Goal: Find contact information: Find contact information

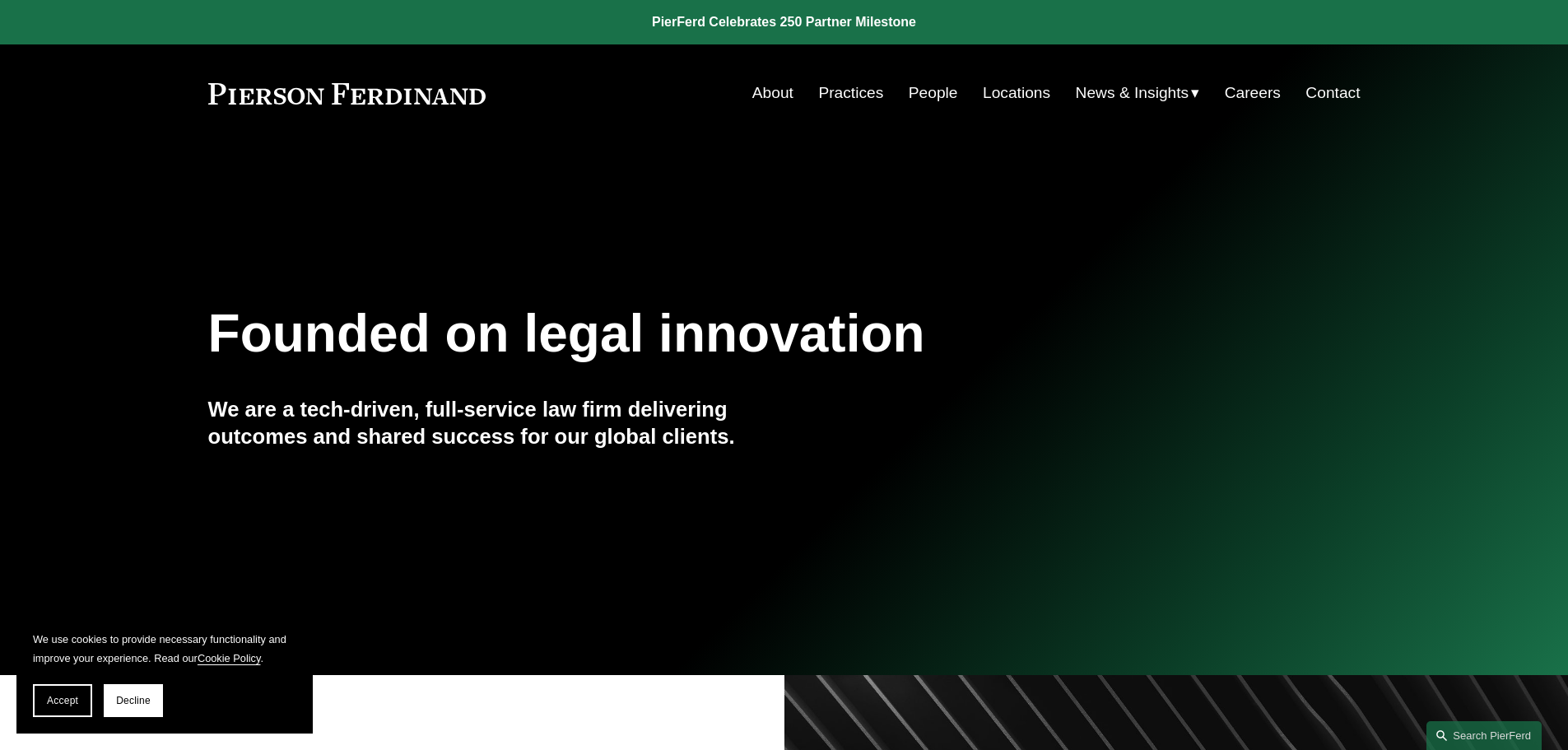
click at [927, 93] on link "People" at bounding box center [932, 93] width 49 height 31
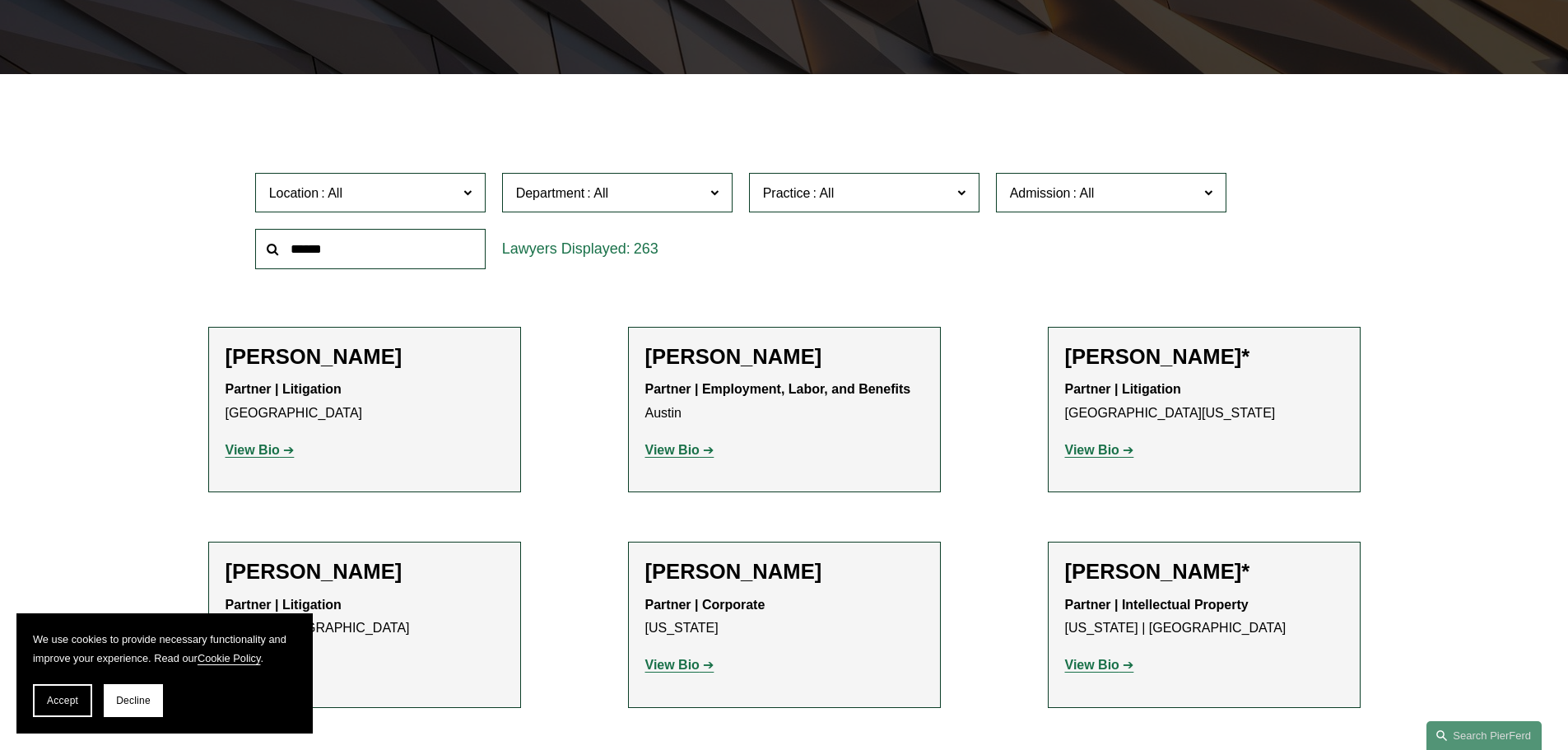
scroll to position [428, 0]
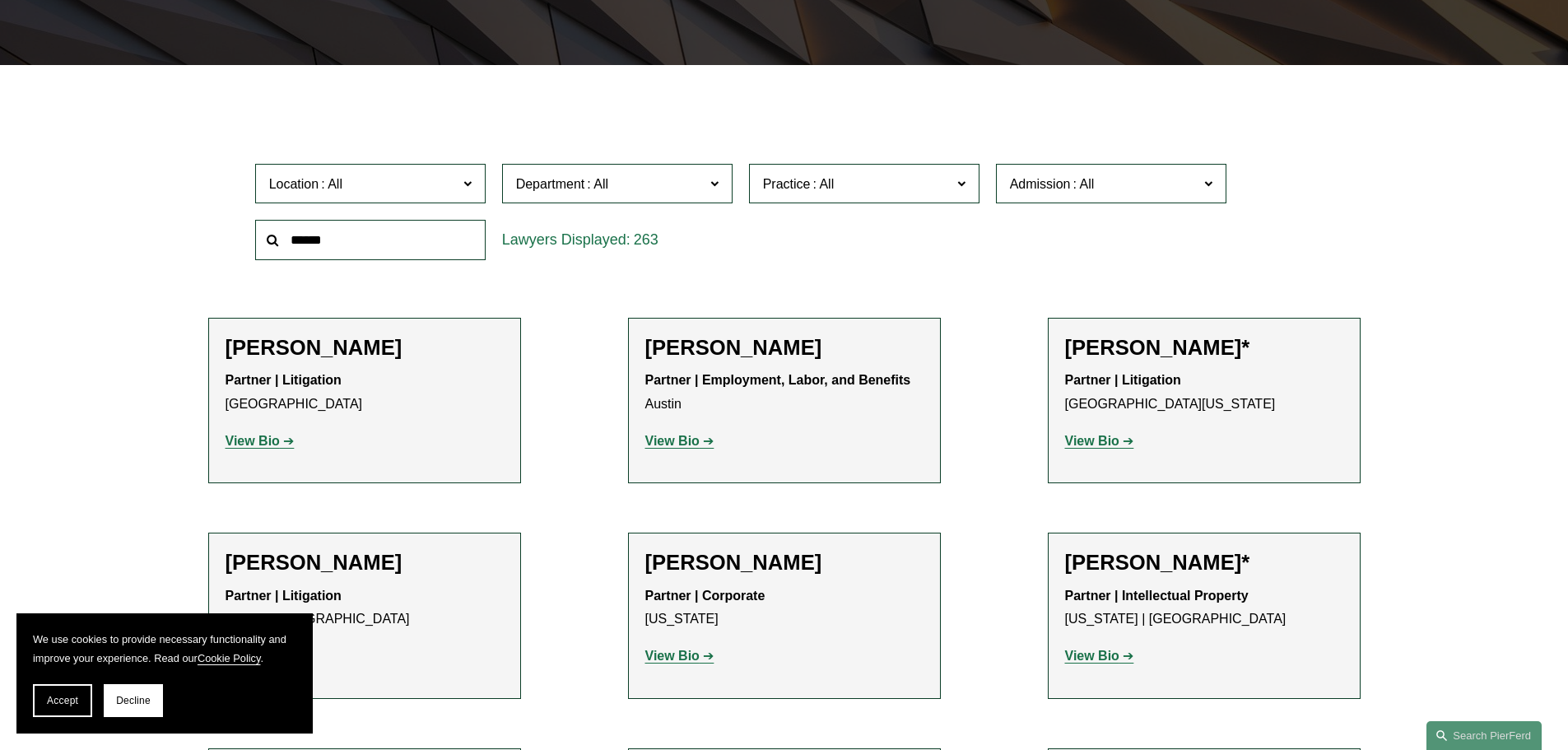
click at [400, 235] on input "text" at bounding box center [370, 240] width 230 height 41
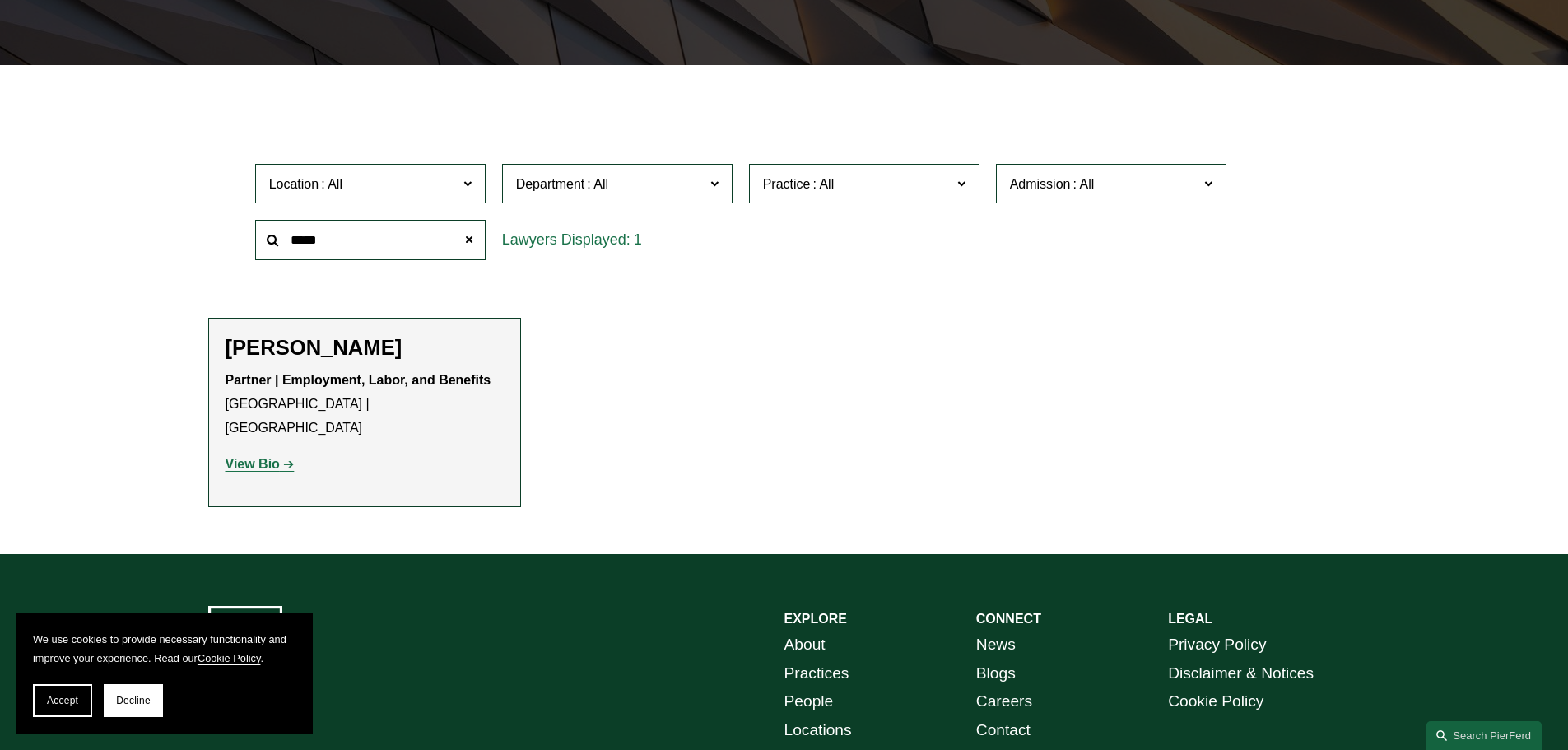
click at [268, 453] on p "View Bio" at bounding box center [364, 465] width 278 height 24
click at [266, 456] on strong "View Bio" at bounding box center [252, 463] width 55 height 14
click at [390, 240] on input "*****" at bounding box center [370, 240] width 230 height 41
type input "*"
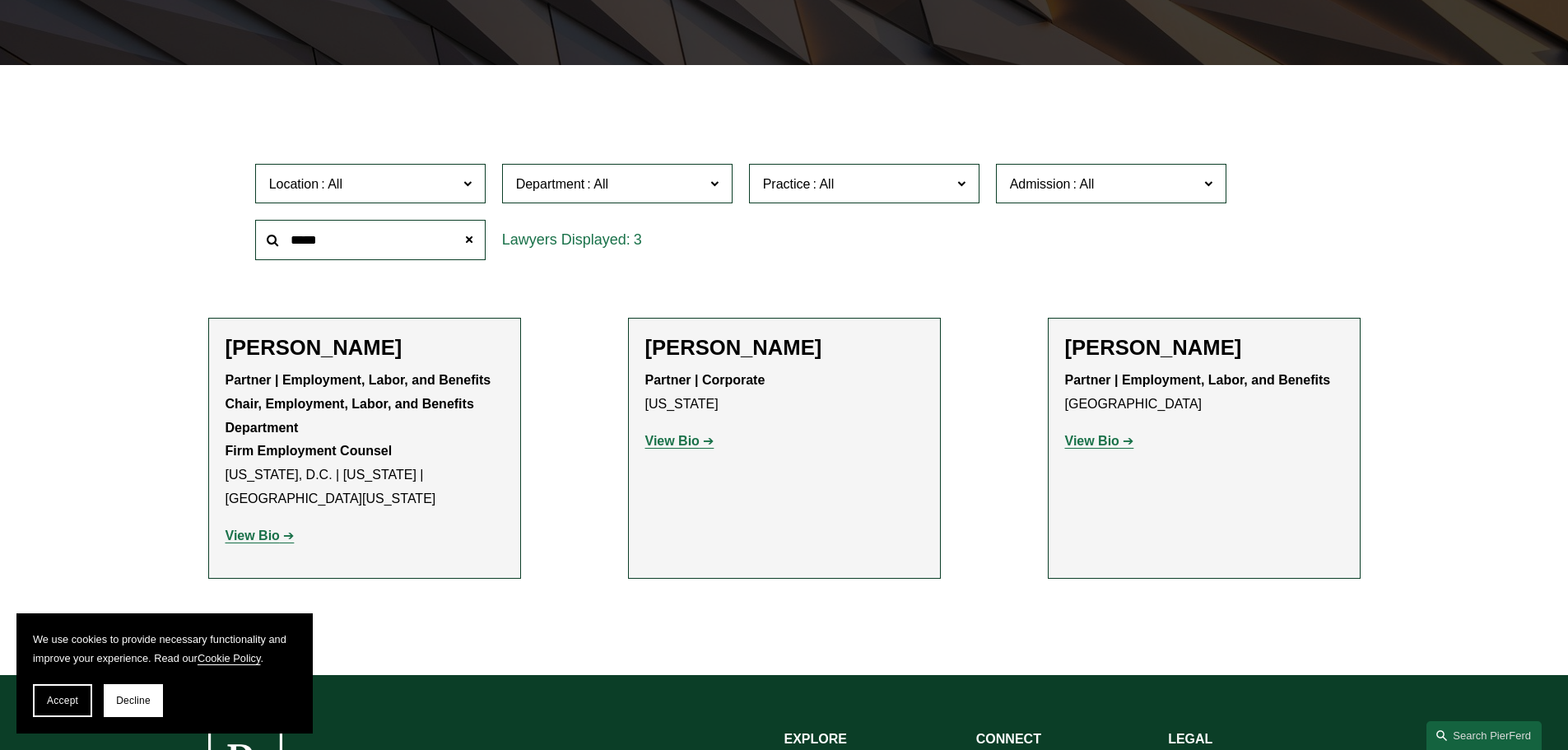
type input "*****"
click at [1097, 444] on strong "View Bio" at bounding box center [1092, 440] width 55 height 14
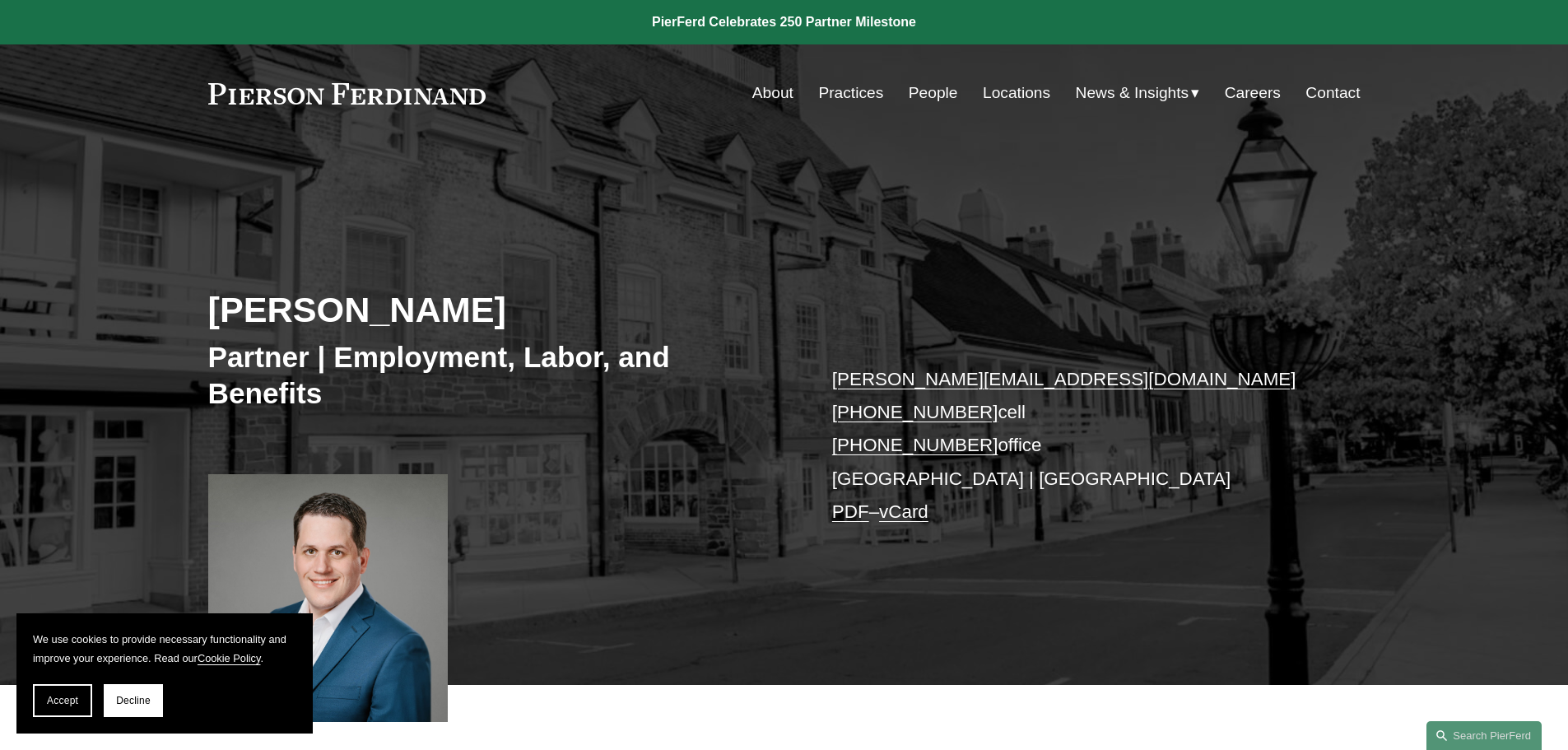
click at [870, 477] on p "benjamin.teris@pierferd.com +1.609.221.1680 cell +1.856.610.6169 office Princet…" at bounding box center [1072, 446] width 480 height 166
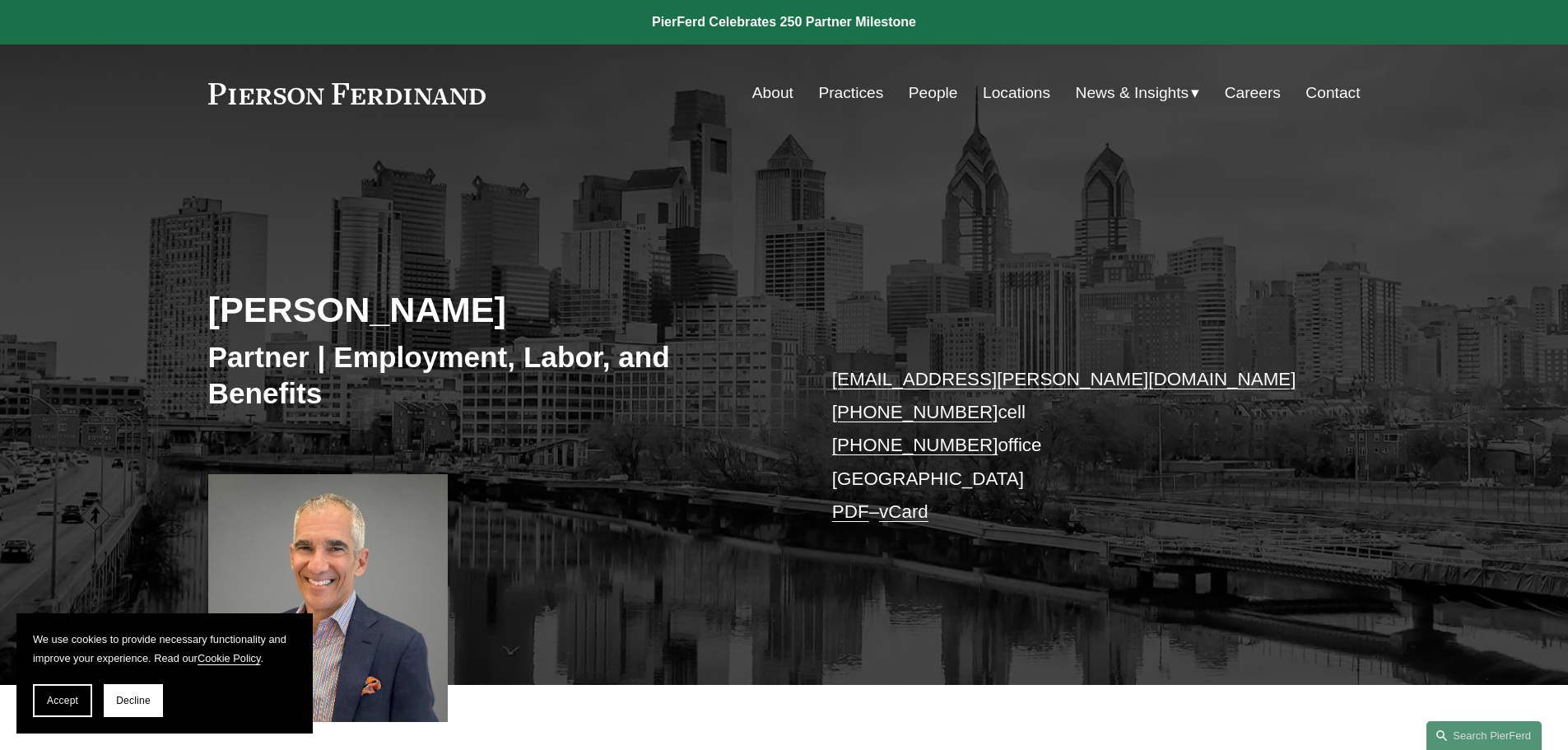
click at [1027, 82] on link "Locations" at bounding box center [1016, 93] width 67 height 31
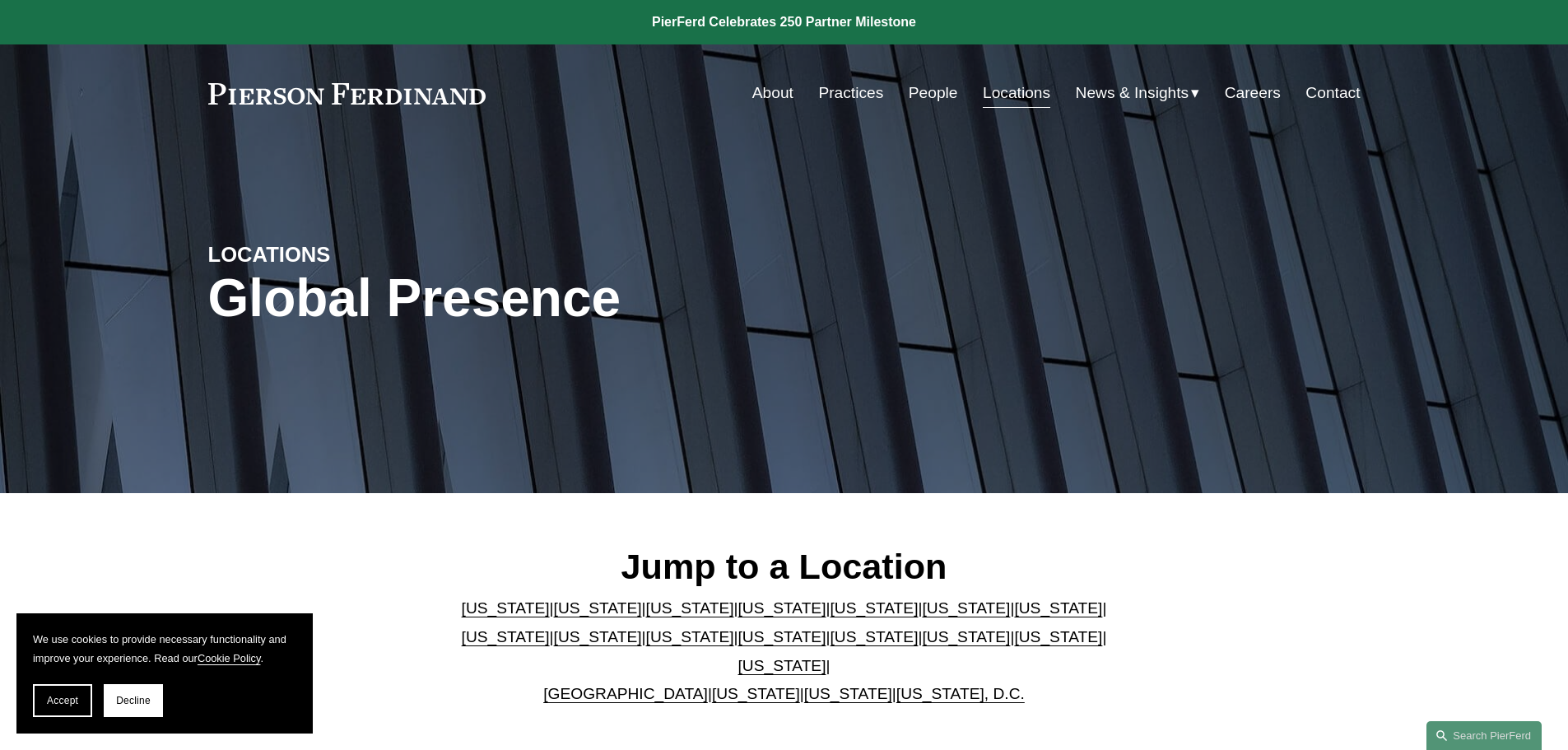
click at [646, 645] on link "[US_STATE]" at bounding box center [689, 636] width 88 height 18
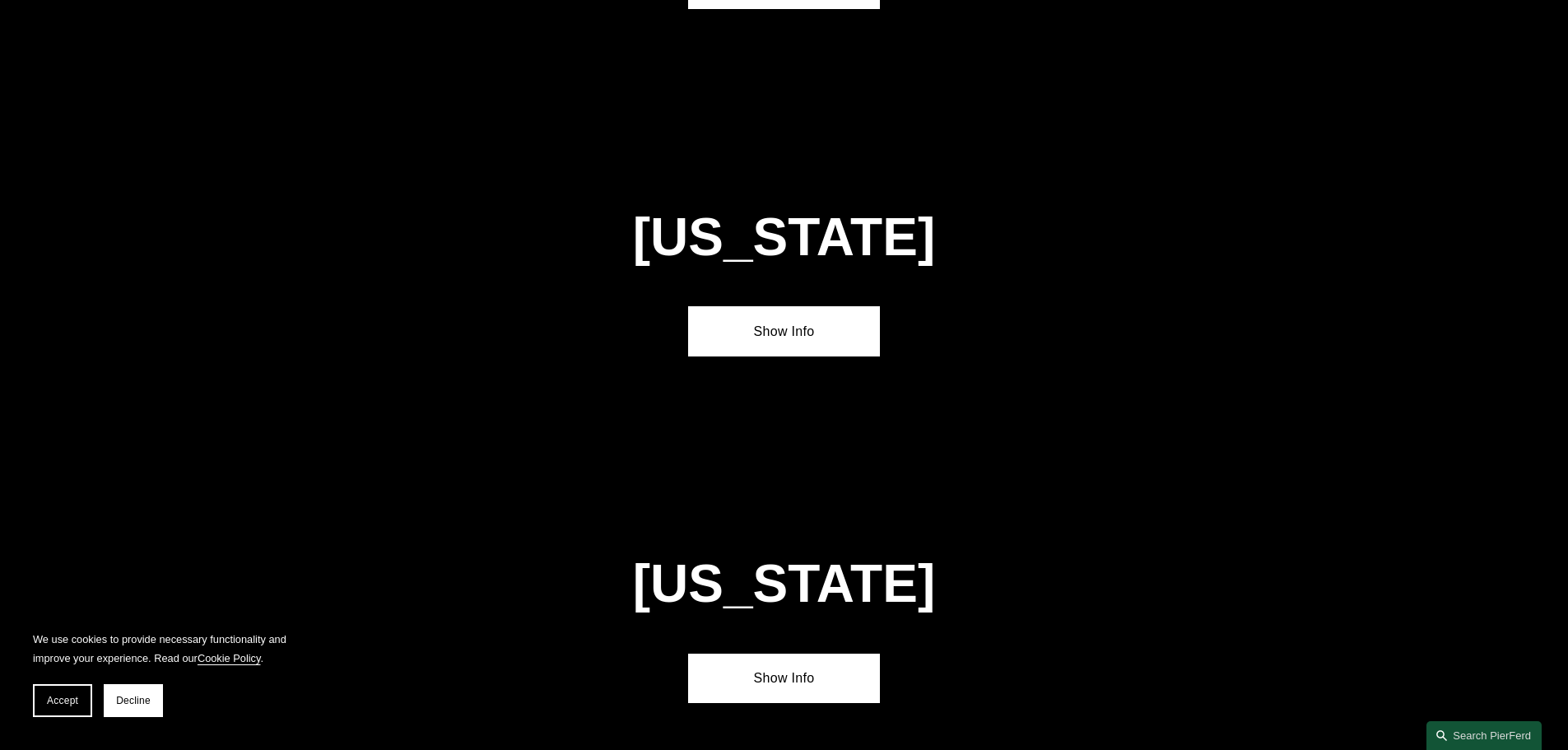
scroll to position [3867, 0]
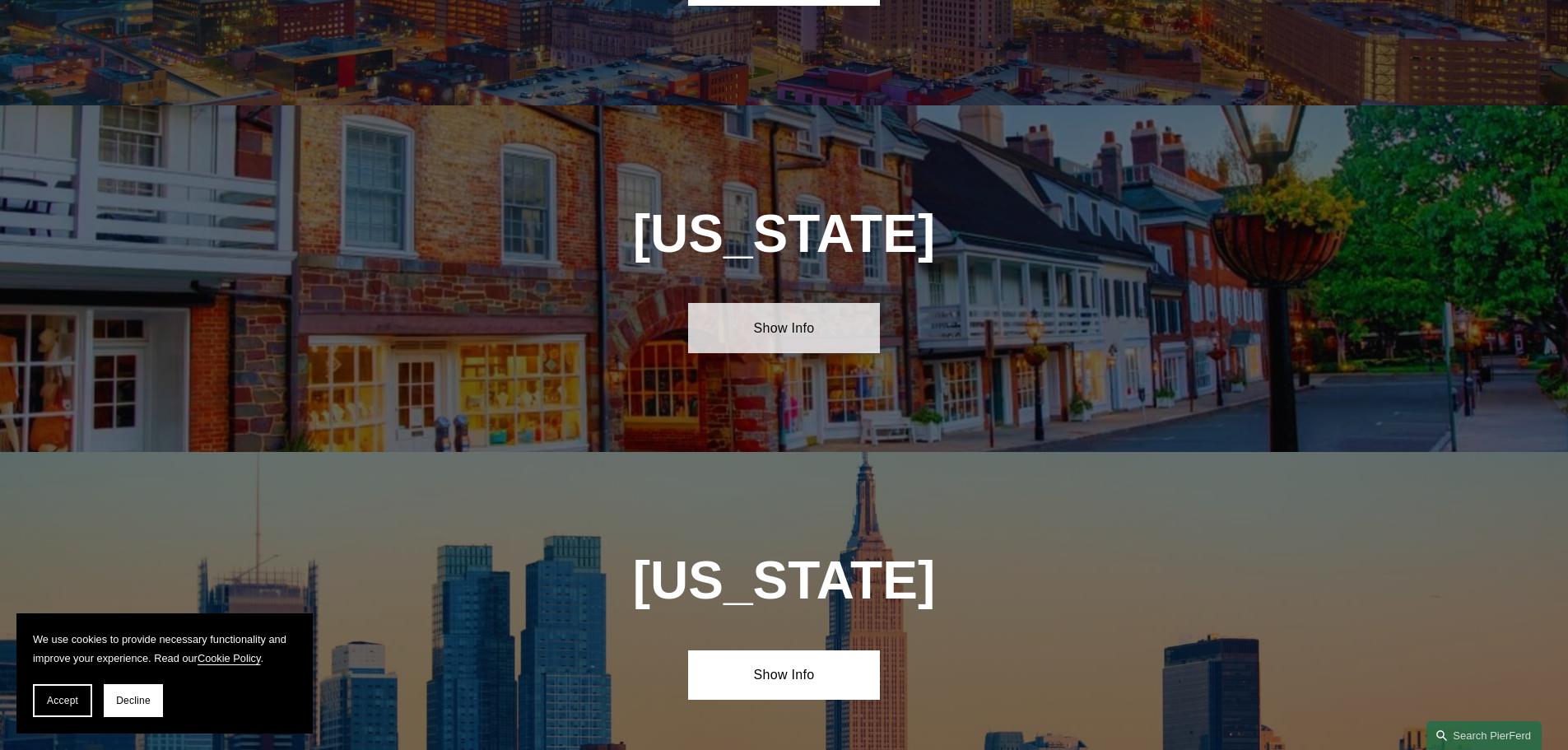
click at [808, 303] on link "Show Info" at bounding box center [784, 327] width 192 height 49
